Goal: Information Seeking & Learning: Learn about a topic

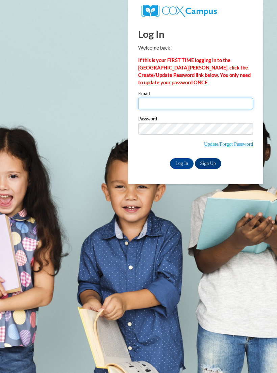
click at [197, 101] on input "Email" at bounding box center [195, 103] width 115 height 11
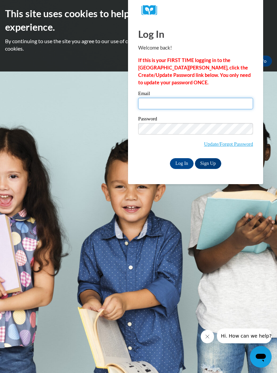
type input "[EMAIL_ADDRESS][DOMAIN_NAME]"
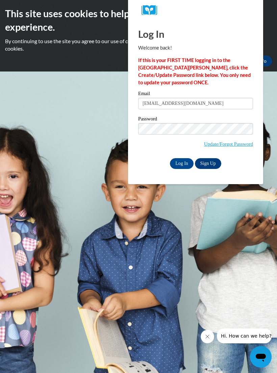
click at [182, 163] on input "Log In" at bounding box center [182, 163] width 24 height 11
click at [182, 160] on input "Log In" at bounding box center [182, 163] width 24 height 11
click at [184, 162] on input "Log In" at bounding box center [182, 163] width 24 height 11
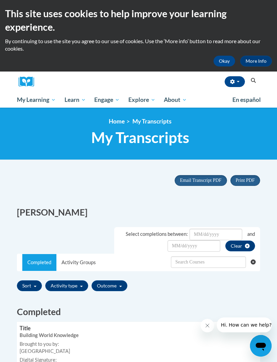
click at [222, 62] on button "Okay" at bounding box center [224, 61] width 22 height 11
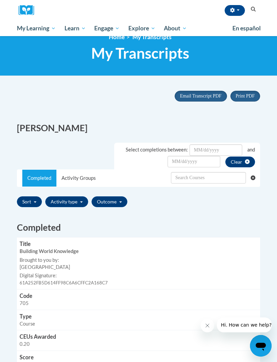
scroll to position [12, 0]
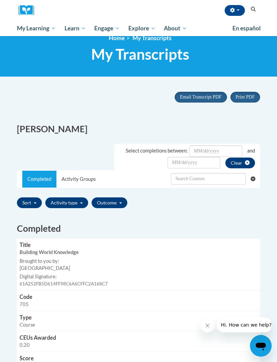
click at [0, 0] on span "Landscape" at bounding box center [0, 0] width 0 height 0
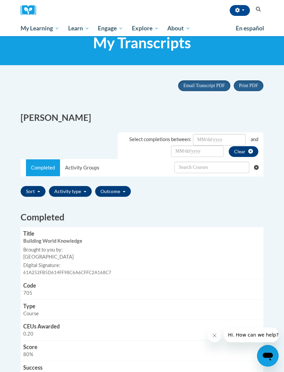
click at [0, 0] on span "My Course Progress" at bounding box center [0, 0] width 0 height 0
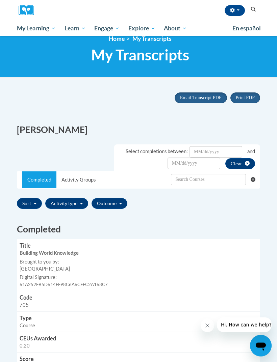
scroll to position [0, 0]
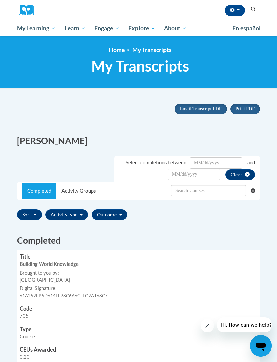
click at [256, 10] on icon "Search" at bounding box center [253, 9] width 6 height 5
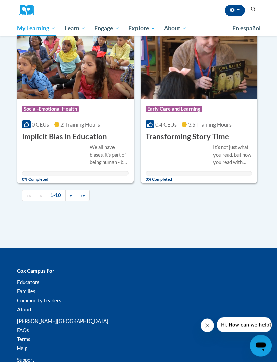
scroll to position [837, 0]
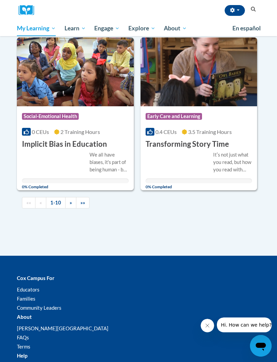
click at [70, 201] on span "»" at bounding box center [71, 203] width 2 height 6
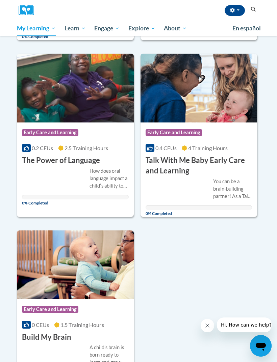
scroll to position [269, 0]
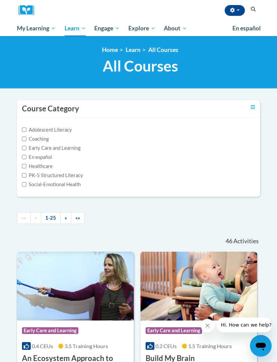
click at [255, 6] on button "Search" at bounding box center [253, 9] width 10 height 8
click at [252, 6] on button "Search" at bounding box center [253, 9] width 10 height 8
click at [137, 210] on nav "«« « 1-25 » »» 46 Activities CEUs" at bounding box center [138, 229] width 253 height 46
click at [74, 175] on label "PK-5 Structured Literacy" at bounding box center [52, 175] width 61 height 7
click at [26, 175] on input "PK-5 Structured Literacy" at bounding box center [24, 175] width 4 height 4
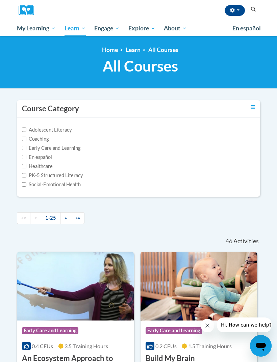
checkbox input "true"
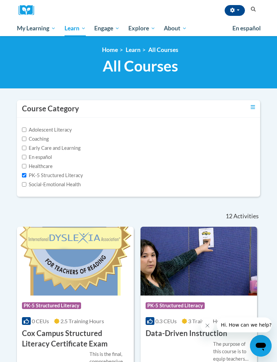
click at [66, 150] on label "Early Care and Learning" at bounding box center [51, 148] width 58 height 7
click at [26, 150] on input "Early Care and Learning" at bounding box center [24, 148] width 4 height 4
checkbox input "true"
